Goal: Obtain resource: Obtain resource

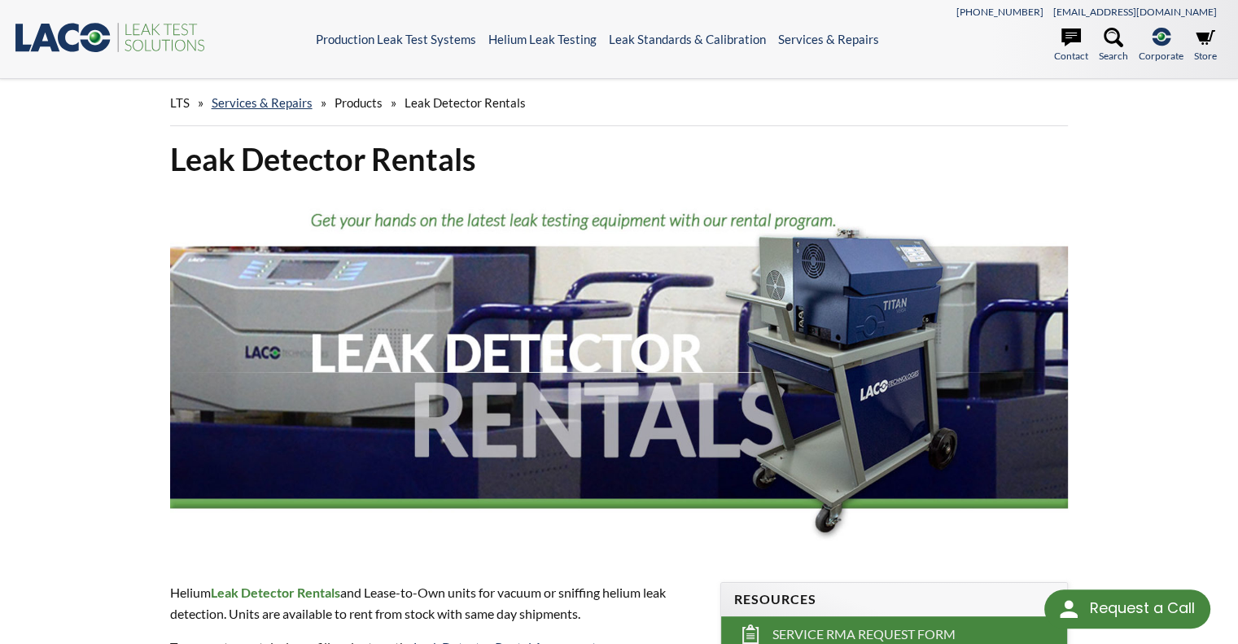
select select "Language Translate Widget"
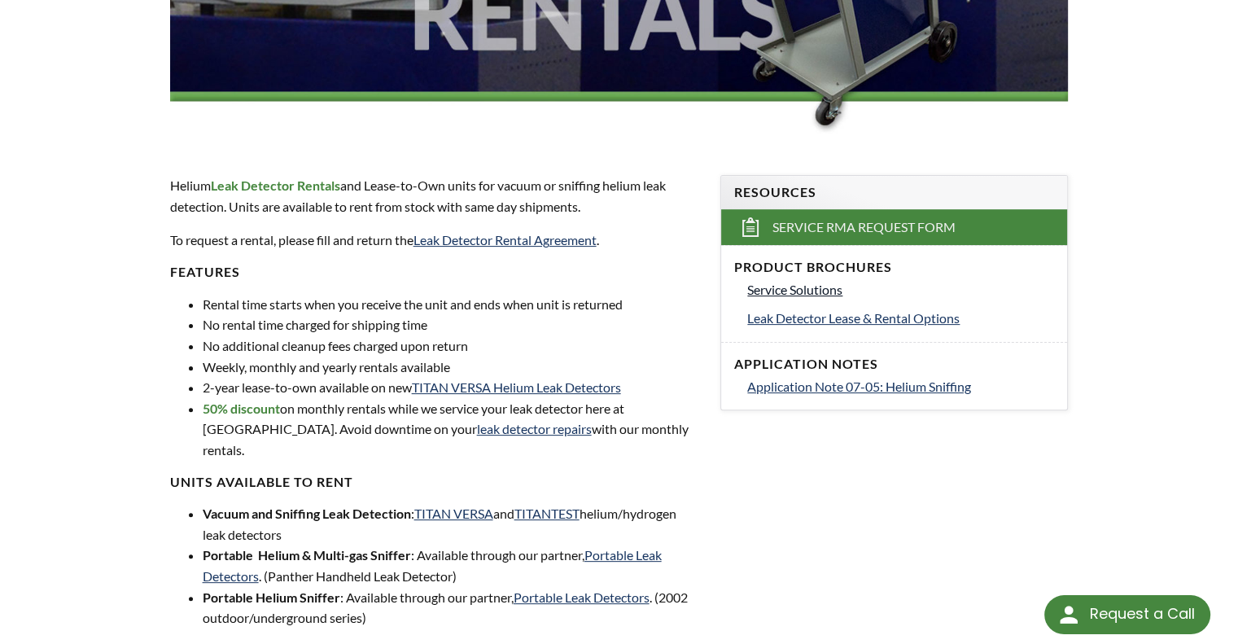
click at [747, 284] on span "Service Solutions" at bounding box center [794, 289] width 95 height 15
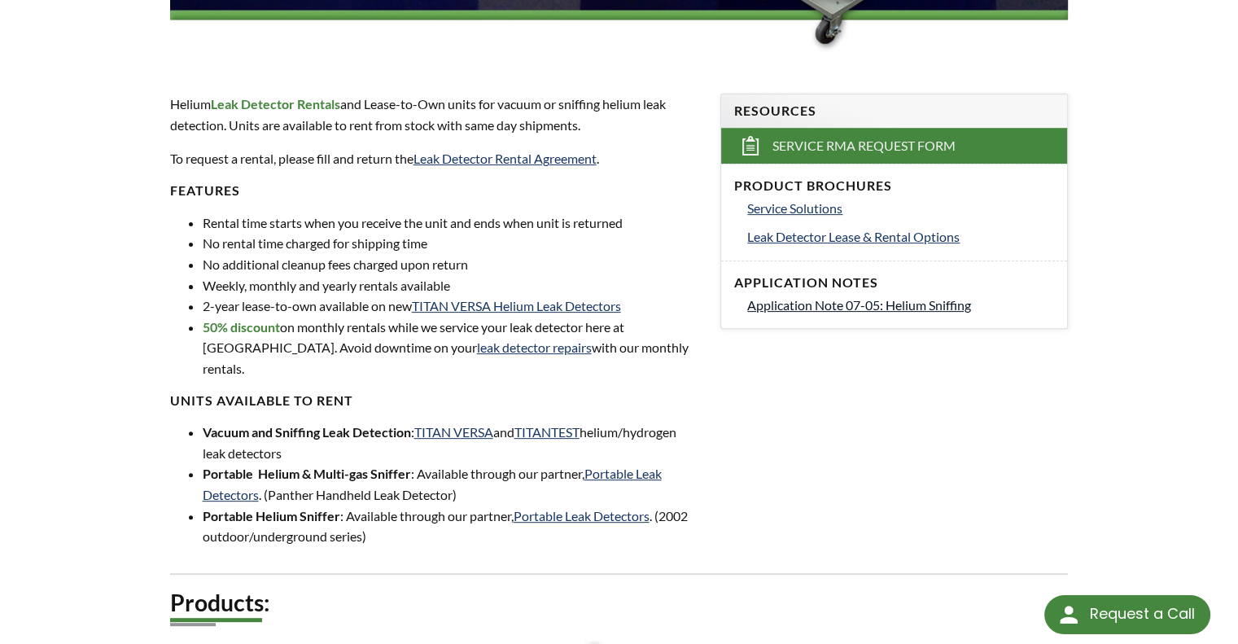
click at [943, 307] on span "Application Note 07-05: Helium Sniffing" at bounding box center [859, 304] width 224 height 15
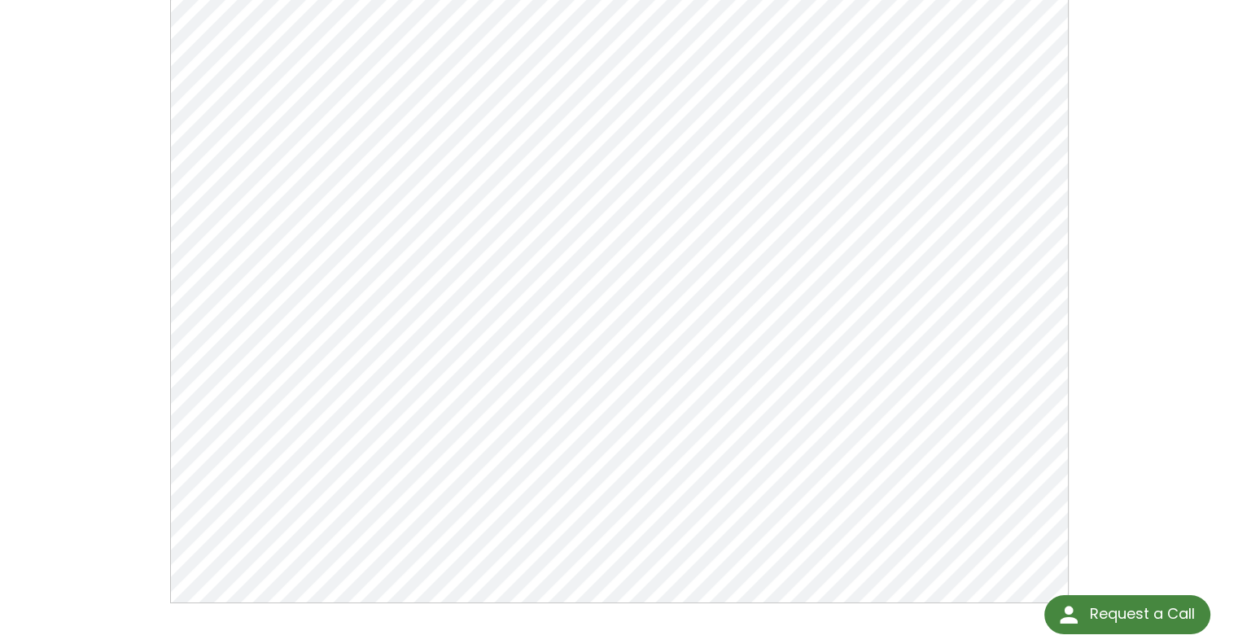
scroll to position [244, 0]
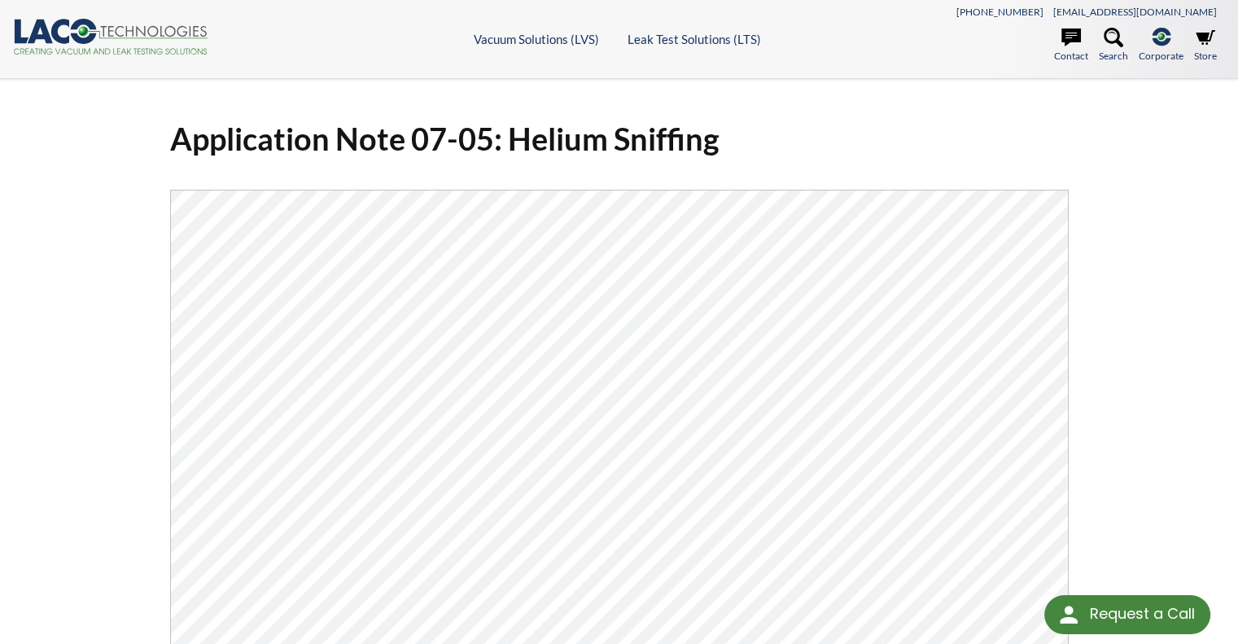
scroll to position [244, 0]
